Goal: Navigation & Orientation: Find specific page/section

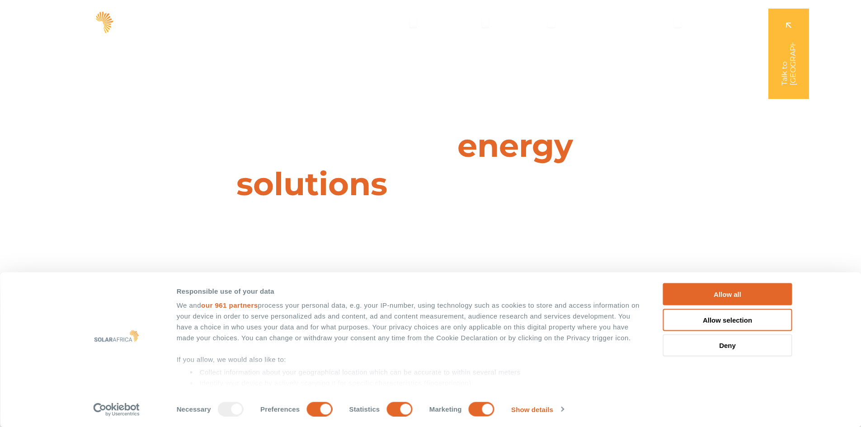
click at [80, 27] on img at bounding box center [71, 22] width 89 height 27
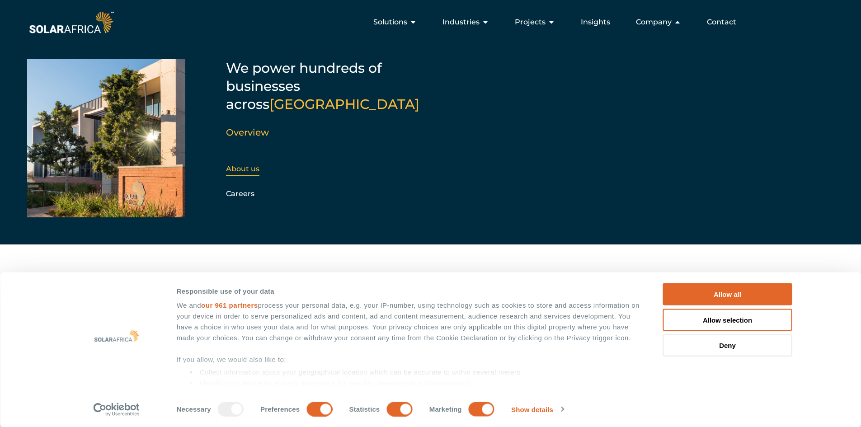
click at [249, 162] on div "About us" at bounding box center [275, 169] width 98 height 14
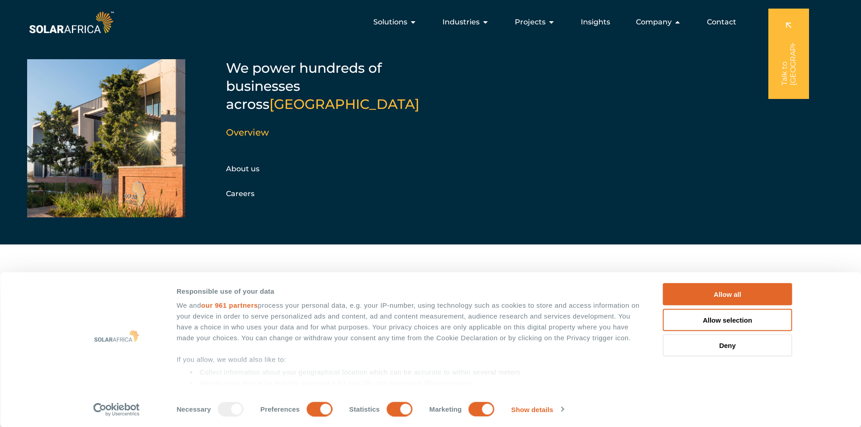
scroll to position [90, 0]
